Goal: Transaction & Acquisition: Book appointment/travel/reservation

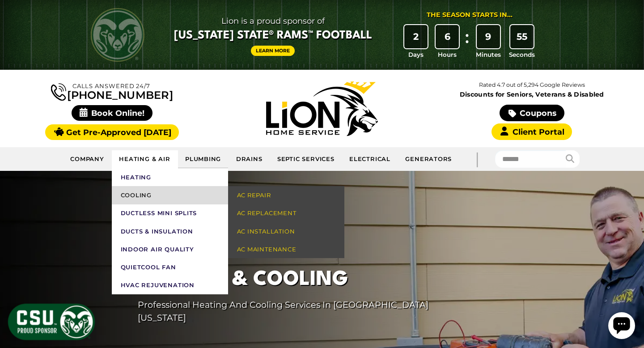
click at [152, 194] on link "Cooling" at bounding box center [170, 195] width 116 height 18
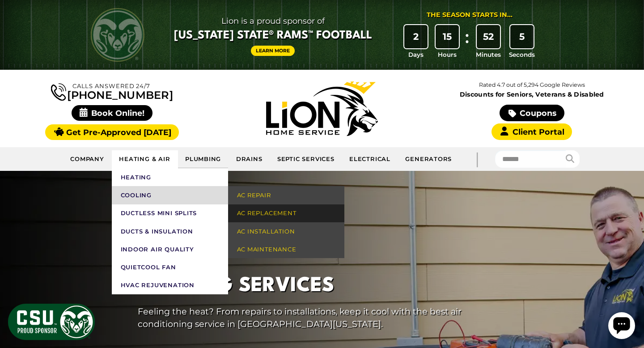
click at [273, 212] on link "AC Replacement" at bounding box center [286, 213] width 116 height 18
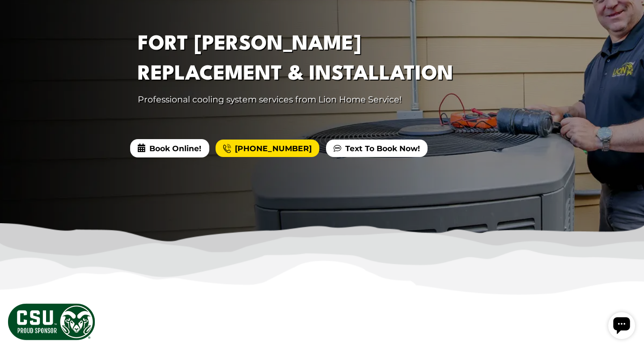
scroll to position [230, 0]
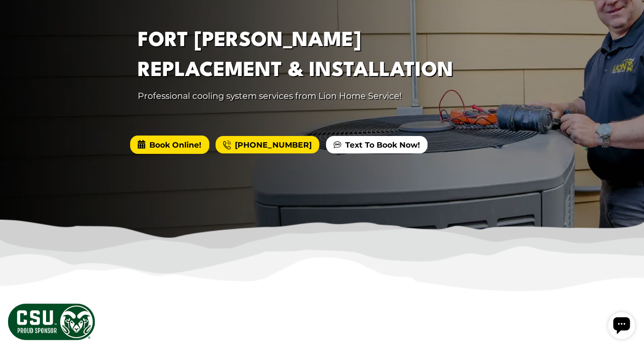
click at [178, 146] on span "Book Online!" at bounding box center [169, 144] width 79 height 18
